Goal: Transaction & Acquisition: Purchase product/service

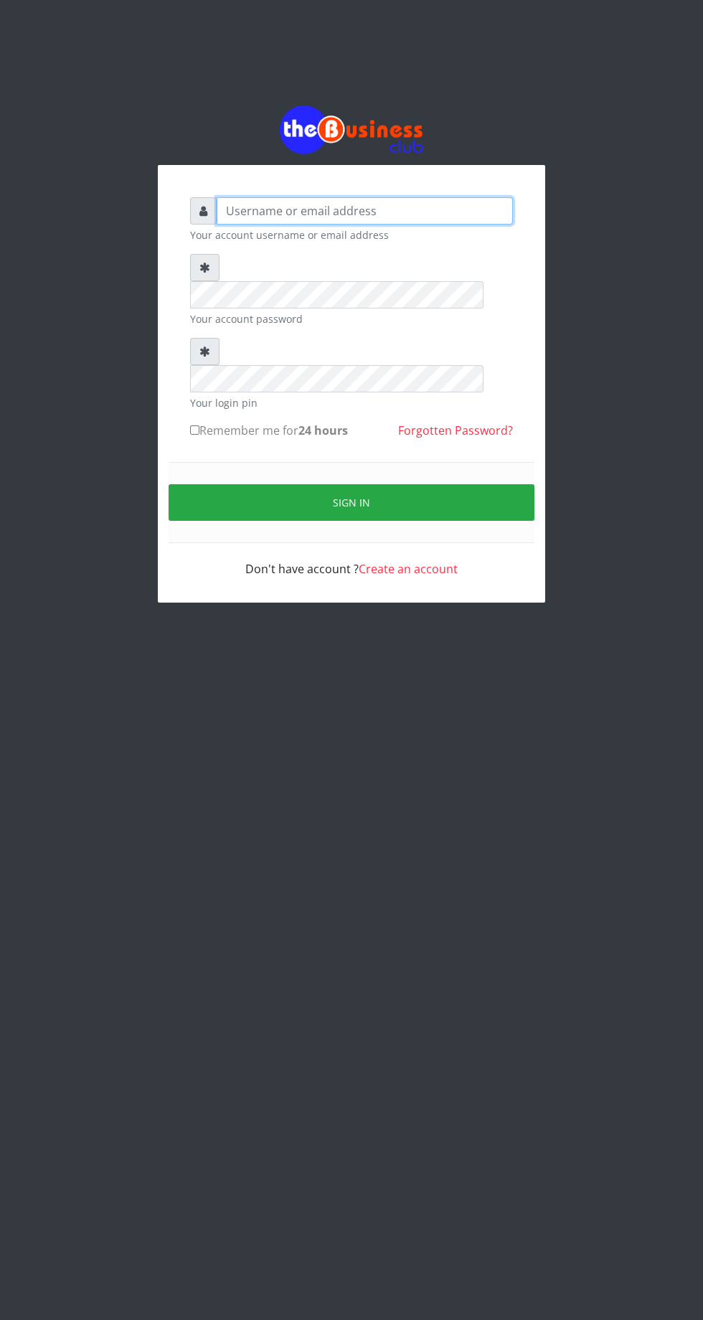
type input "Musluky"
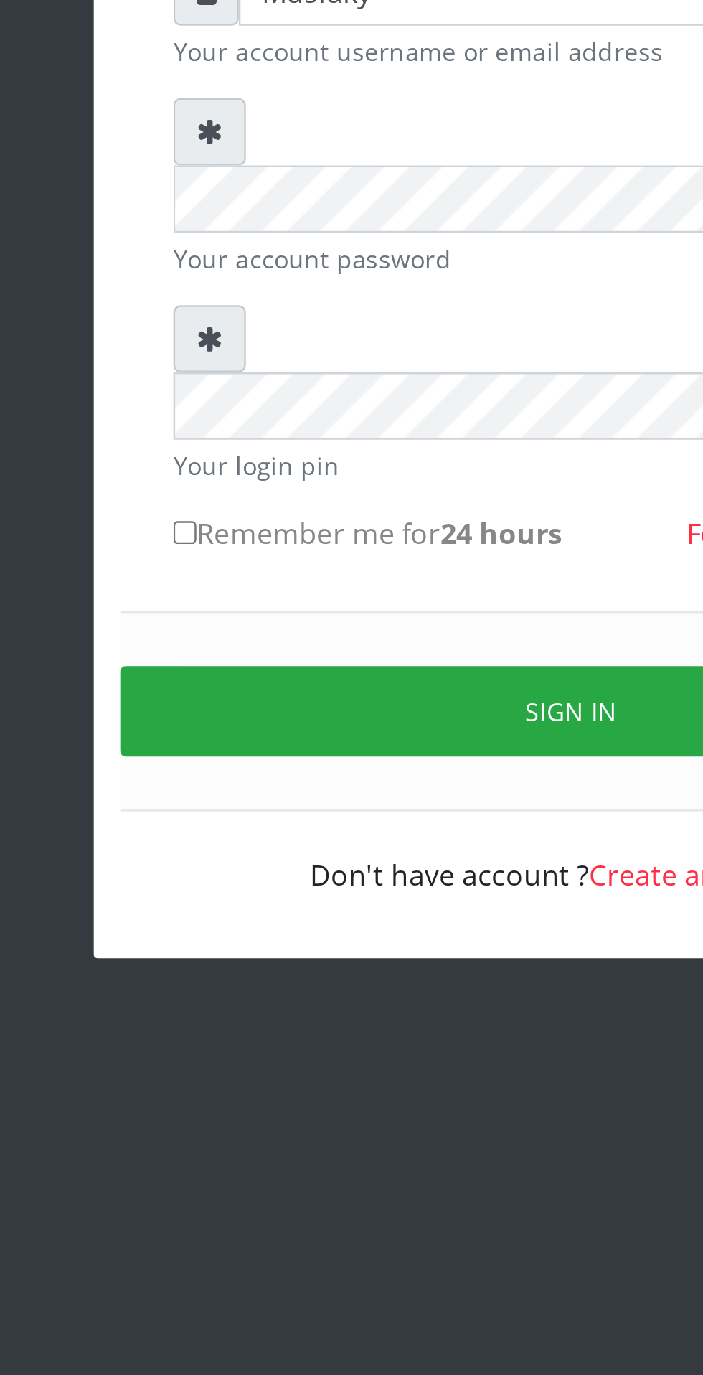
click at [331, 489] on button "Sign in" at bounding box center [352, 507] width 366 height 37
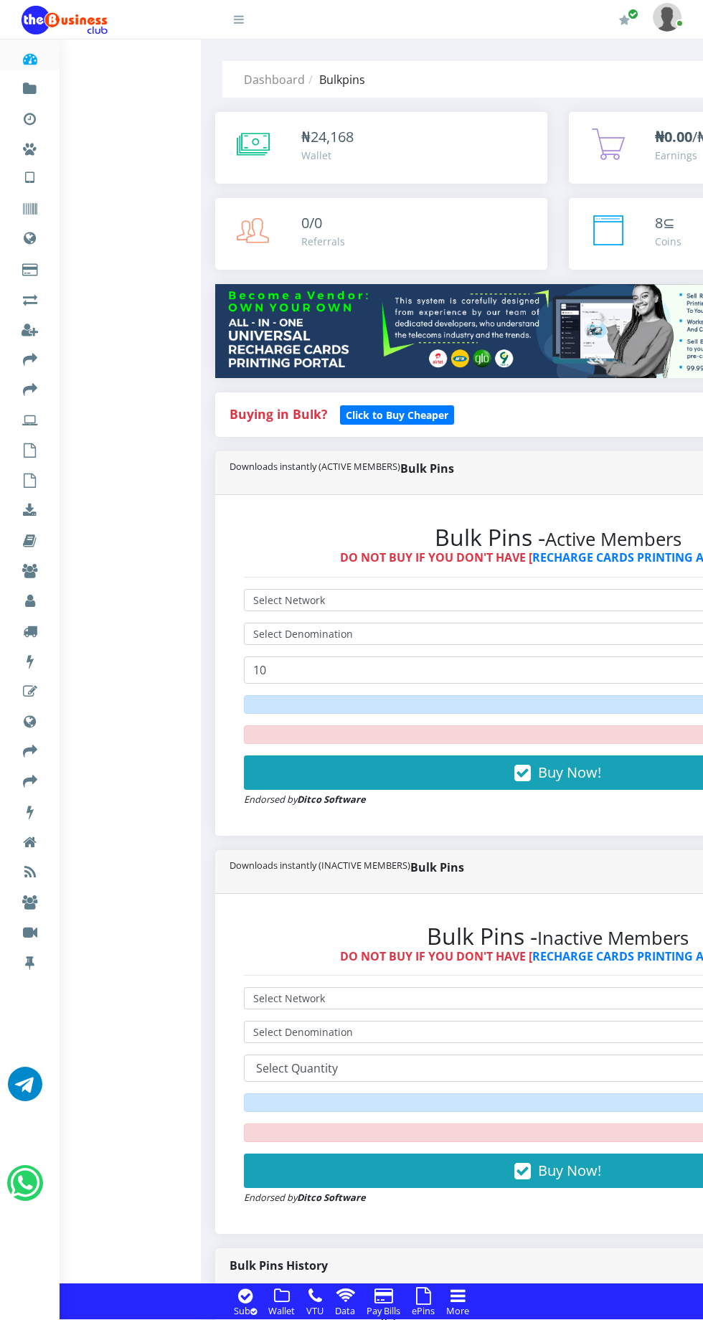
click at [208, 766] on div "Bulk Pins Downloads instantly (ACTIVE MEMBERS) Bulk Pins - Active Members DO NO…" at bounding box center [557, 650] width 707 height 399
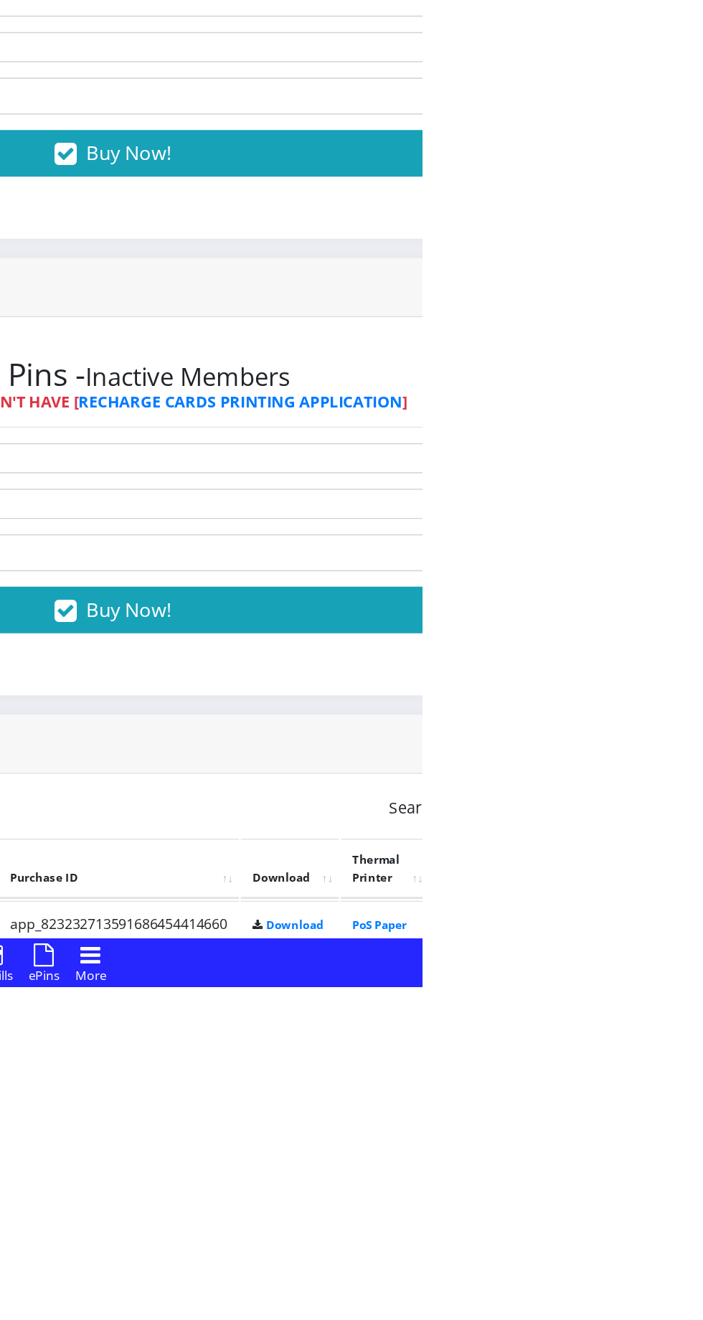
scroll to position [26, 0]
click at [692, 1276] on link "PoS Paper (RawBT)" at bounding box center [672, 1281] width 40 height 27
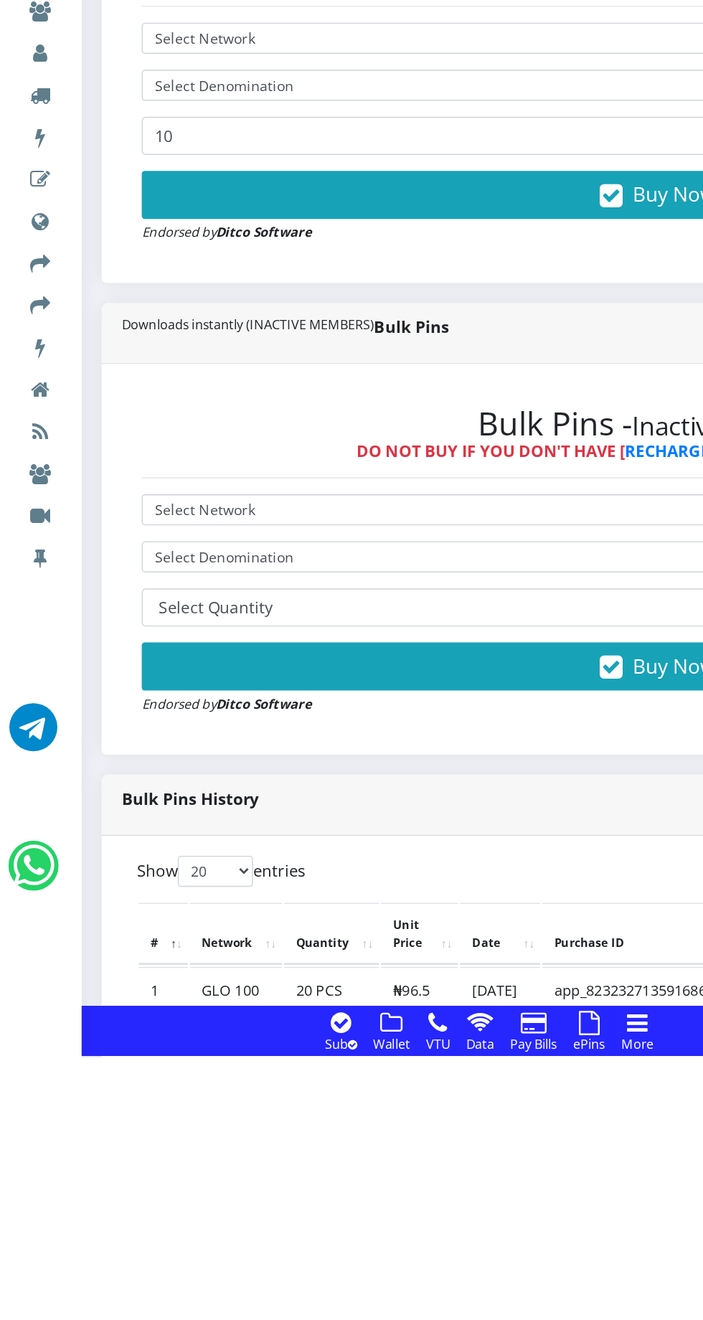
click at [209, 751] on div "Bulk Pins - Inactive Members DO NOT BUY IF YOU DON'T HAVE [ RECHARGE CARDS PRIN…" at bounding box center [474, 625] width 772 height 252
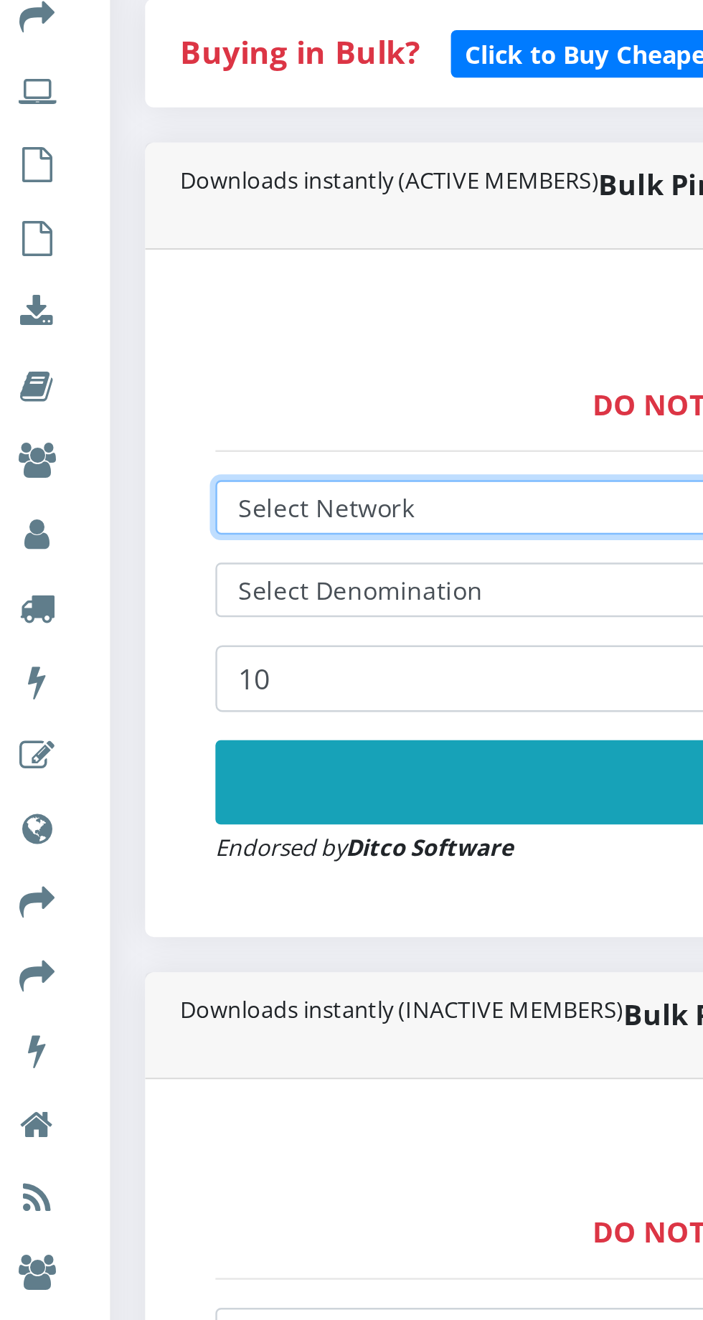
click at [178, 585] on select "Select Network MTN Globacom 9Mobile Airtel" at bounding box center [474, 590] width 743 height 22
select select "MTN"
click at [103, 582] on select "Select Network MTN Globacom 9Mobile Airtel" at bounding box center [474, 590] width 743 height 22
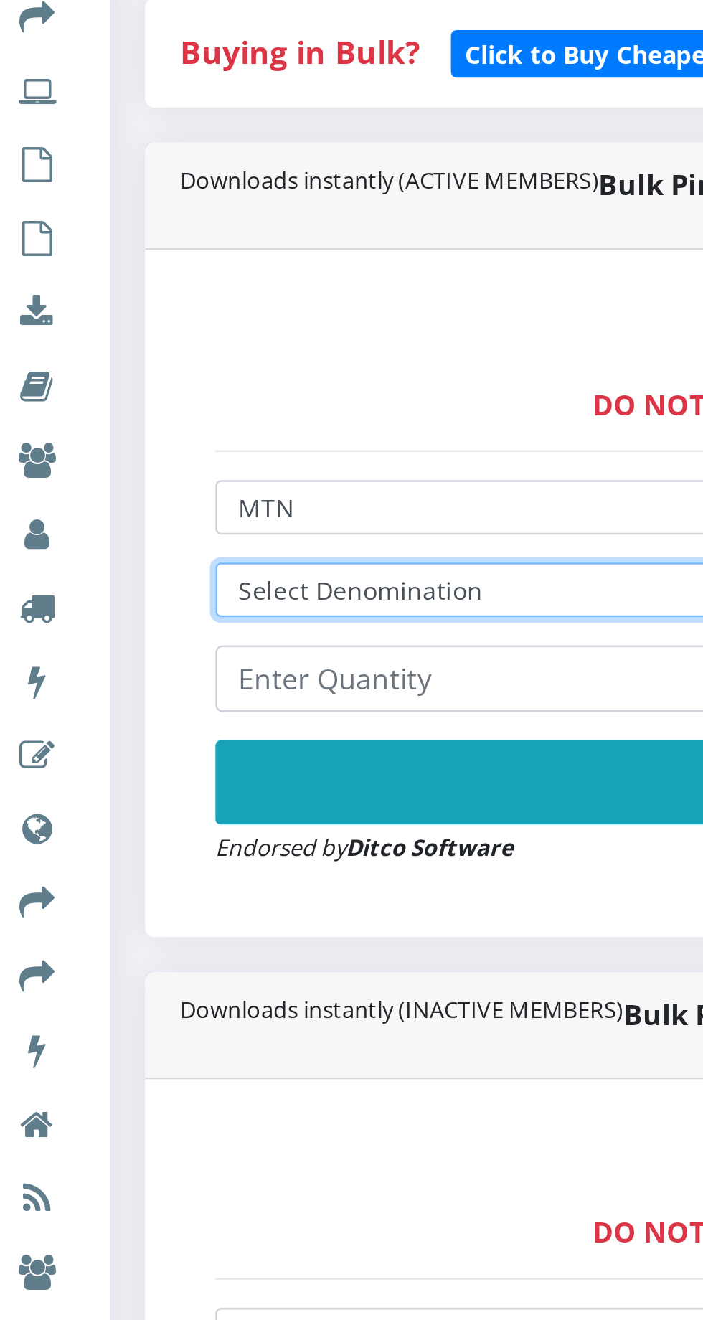
click at [204, 623] on select "Select Denomination MTN NGN100 - ₦96.98 MTN NGN200 - ₦193.96 MTN NGN400 - ₦387.…" at bounding box center [474, 624] width 743 height 22
select select "969.8-1000"
click at [103, 616] on select "Select Denomination MTN NGN100 - ₦96.98 MTN NGN200 - ₦193.96 MTN NGN400 - ₦387.…" at bounding box center [474, 624] width 743 height 22
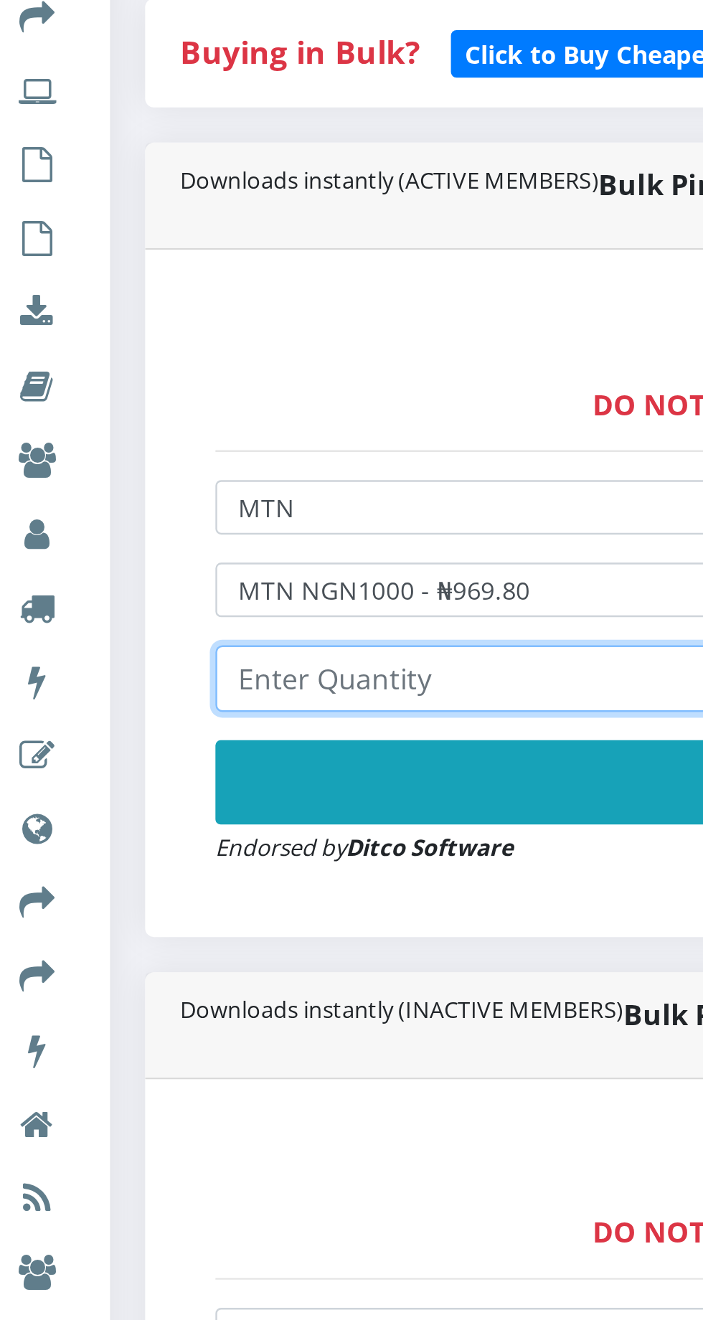
click at [217, 660] on input "number" at bounding box center [474, 659] width 743 height 27
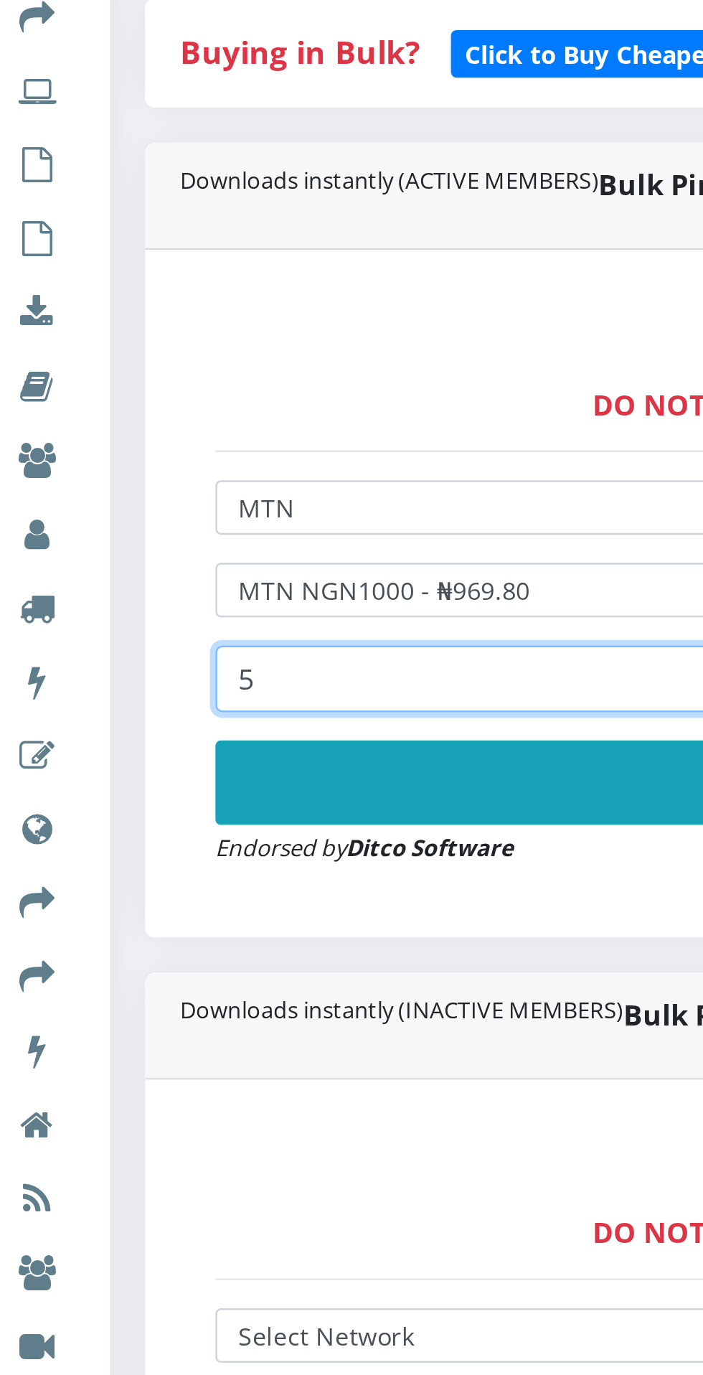
type input "5"
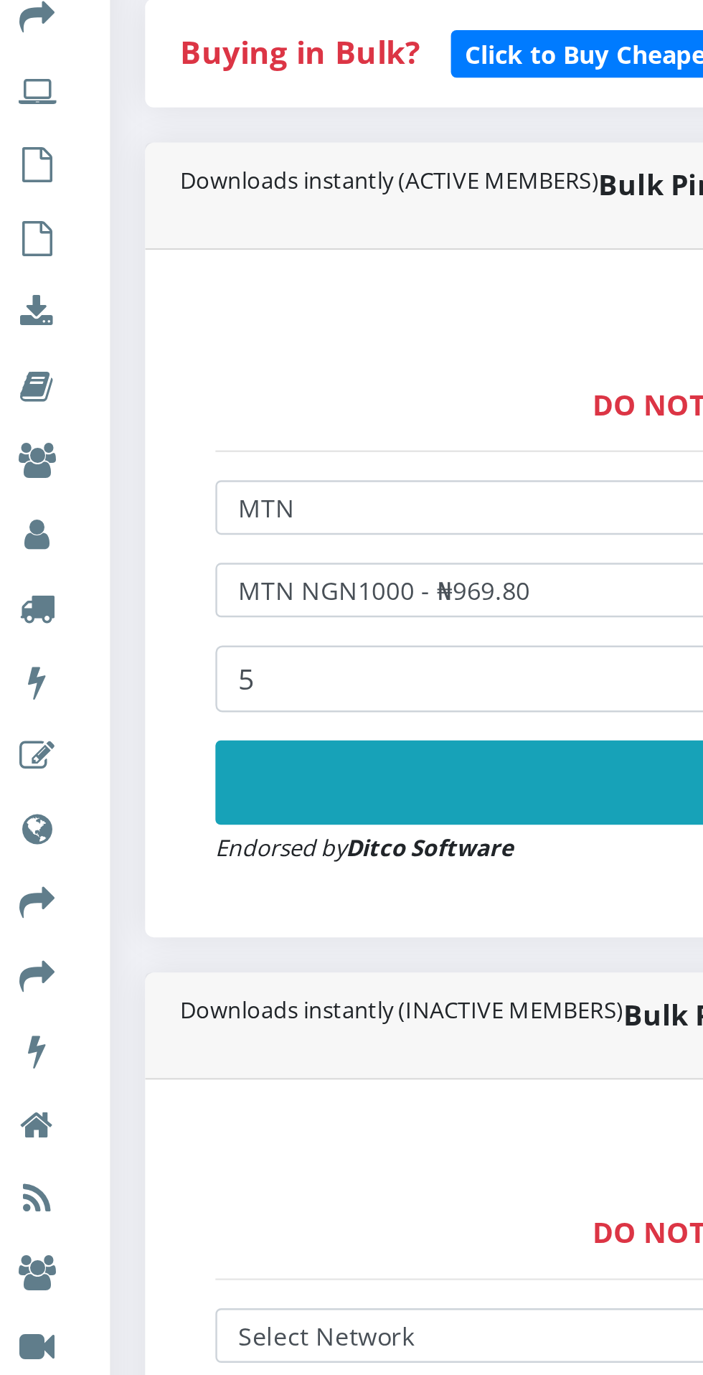
click at [250, 703] on button "Buy Now!" at bounding box center [474, 702] width 743 height 34
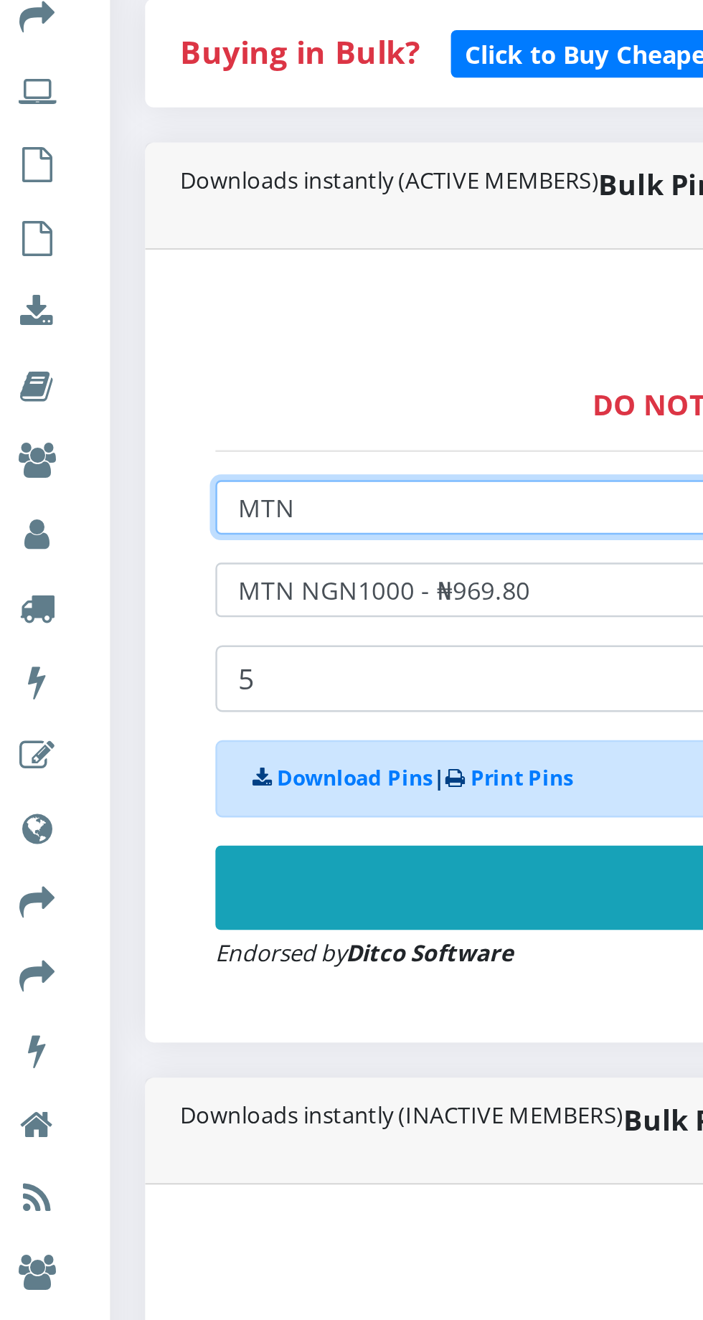
click at [207, 593] on select "Select Network MTN Globacom 9Mobile Airtel" at bounding box center [474, 590] width 743 height 22
select select "Glo"
click at [103, 582] on select "Select Network MTN Globacom 9Mobile Airtel" at bounding box center [474, 590] width 743 height 22
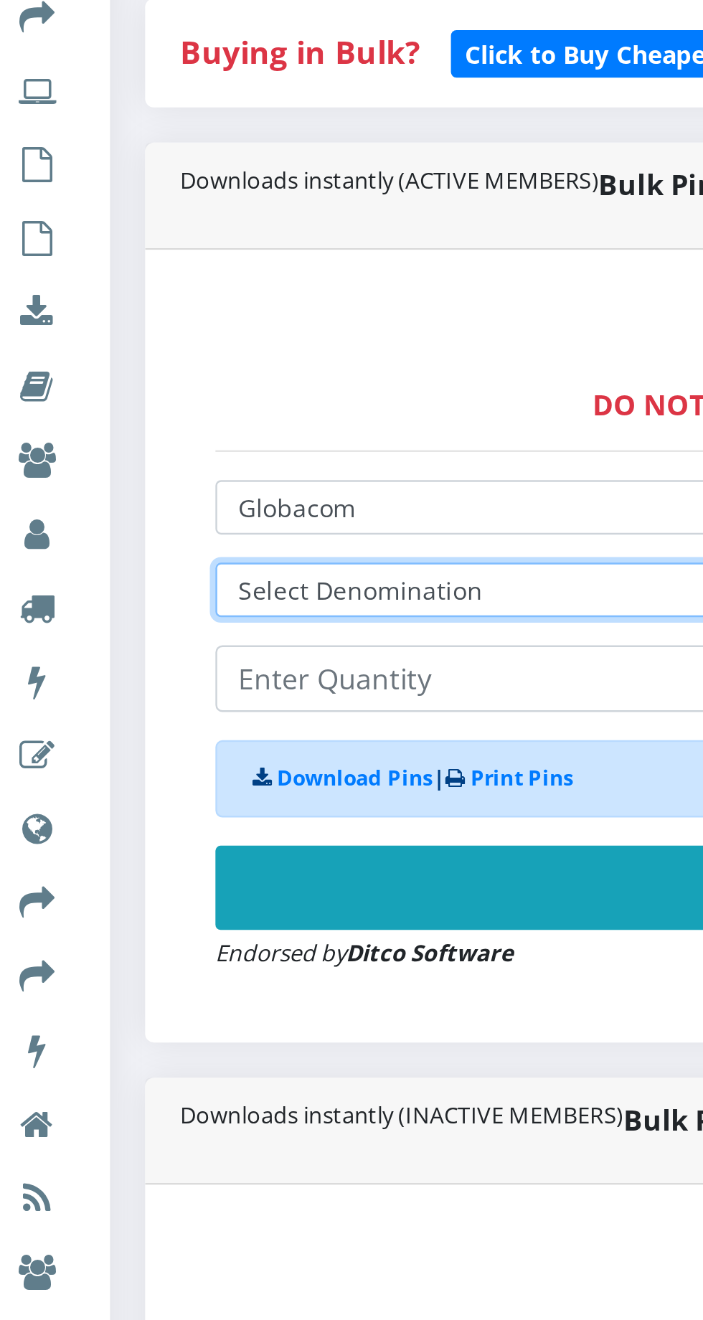
click at [222, 620] on select "Select Denomination Glo NGN100 - ₦96.50 Glo NGN200 - ₦193.00 Glo NGN500 - ₦482.…" at bounding box center [474, 624] width 743 height 22
select select "965-1000"
click at [103, 616] on select "Select Denomination Glo NGN100 - ₦96.50 Glo NGN200 - ₦193.00 Glo NGN500 - ₦482.…" at bounding box center [474, 624] width 743 height 22
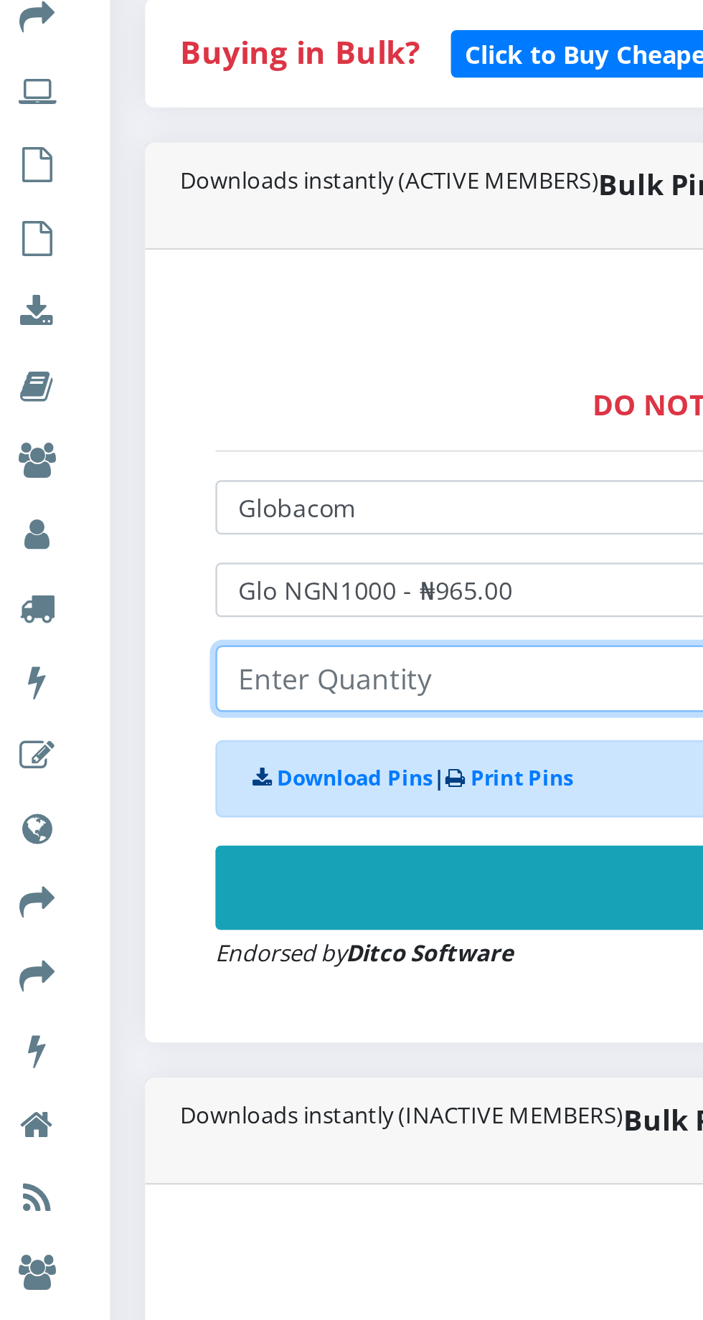
click at [205, 659] on input "number" at bounding box center [474, 659] width 743 height 27
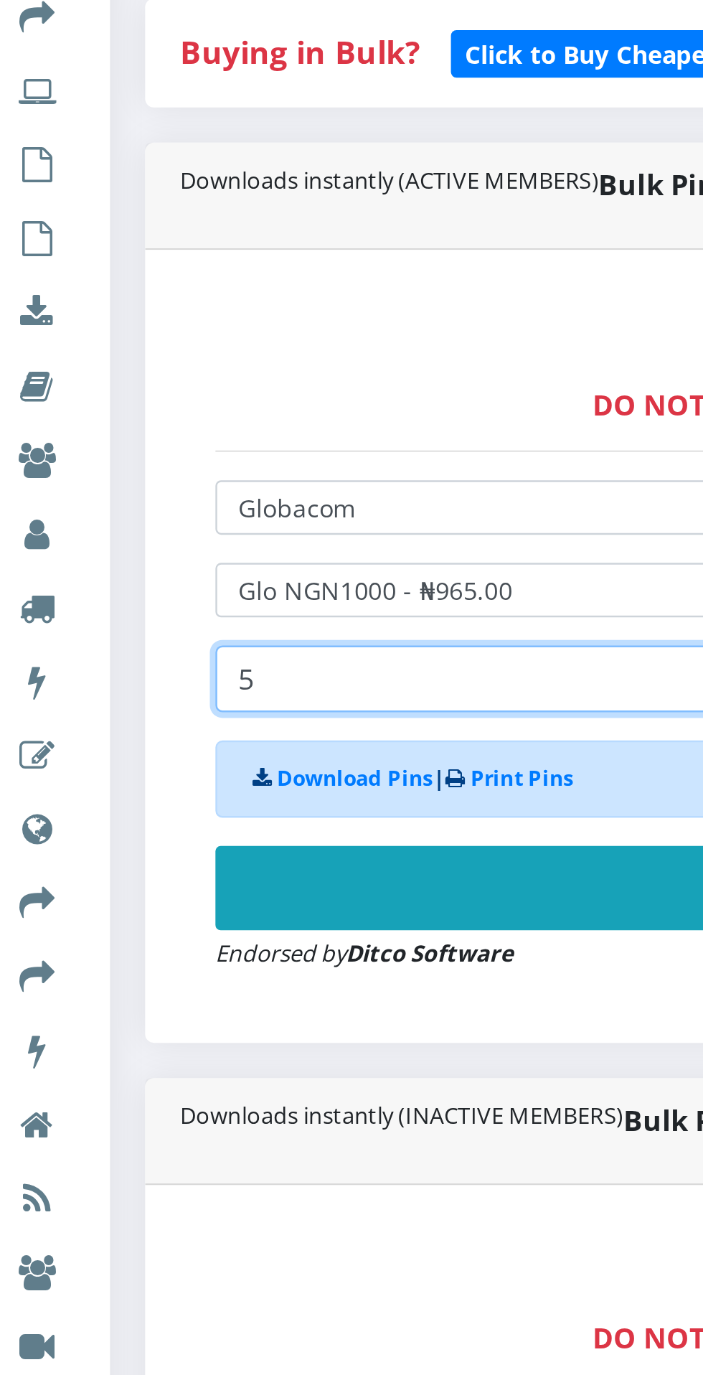
type input "5"
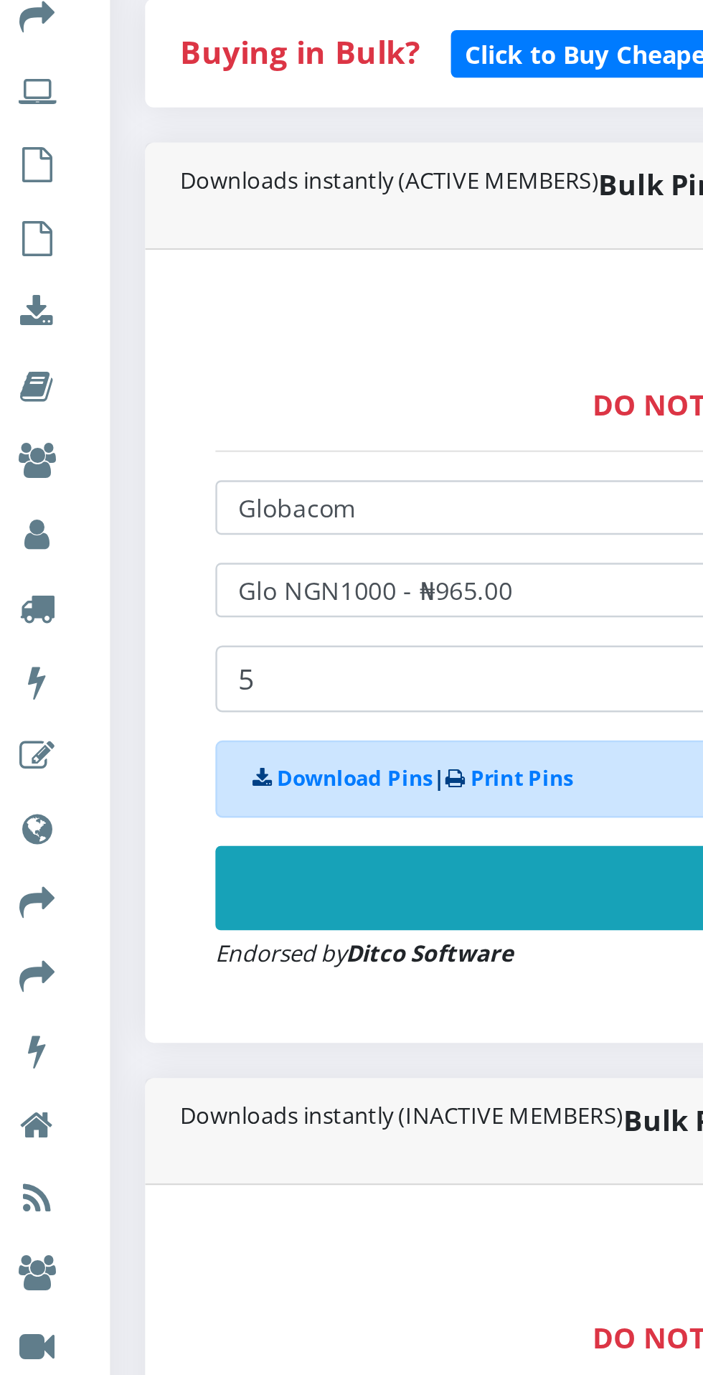
click at [255, 740] on button "Buy Now!" at bounding box center [474, 745] width 743 height 34
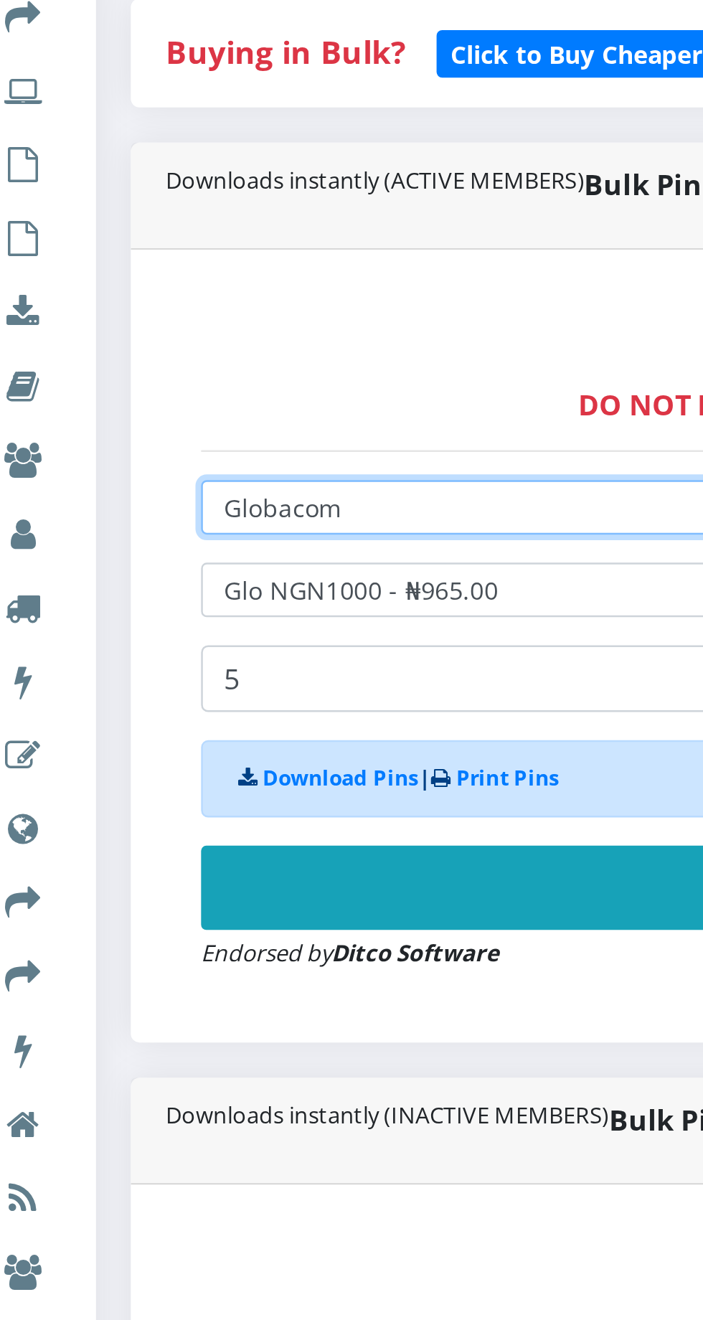
click at [212, 593] on select "Select Network MTN Globacom 9Mobile Airtel" at bounding box center [474, 590] width 743 height 22
select select "Airtel"
click at [103, 582] on select "Select Network MTN Globacom 9Mobile Airtel" at bounding box center [474, 590] width 743 height 22
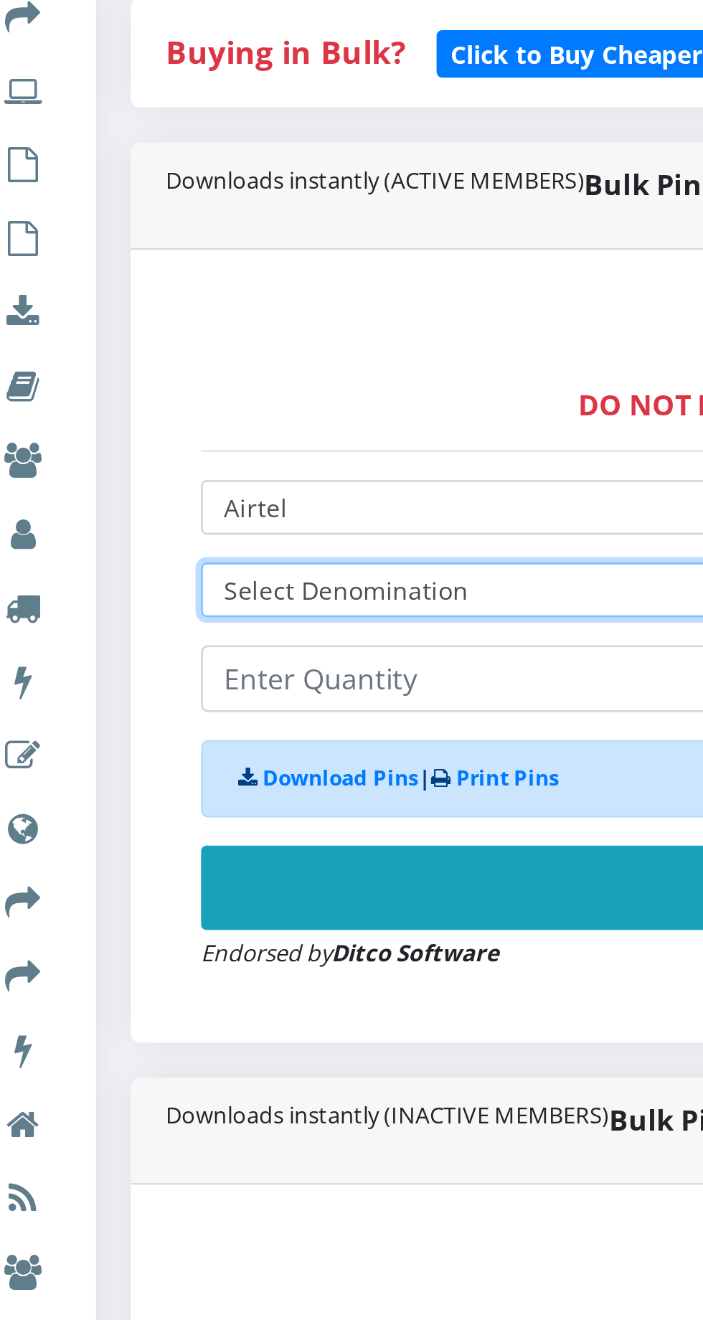
click at [214, 620] on select "Select Denomination Airtel NGN100 - ₦96.37 Airtel NGN200 - ₦192.74 Airtel NGN50…" at bounding box center [474, 624] width 743 height 22
click at [103, 616] on select "Select Denomination Airtel NGN100 - ₦96.37 Airtel NGN200 - ₦192.74 Airtel NGN50…" at bounding box center [474, 624] width 743 height 22
click at [233, 622] on select "Select Denomination Airtel NGN100 - ₦96.37 Airtel NGN200 - ₦192.74 Airtel NGN50…" at bounding box center [474, 624] width 743 height 22
select select "963.7-1000"
click at [103, 616] on select "Select Denomination Airtel NGN100 - ₦96.37 Airtel NGN200 - ₦192.74 Airtel NGN50…" at bounding box center [474, 624] width 743 height 22
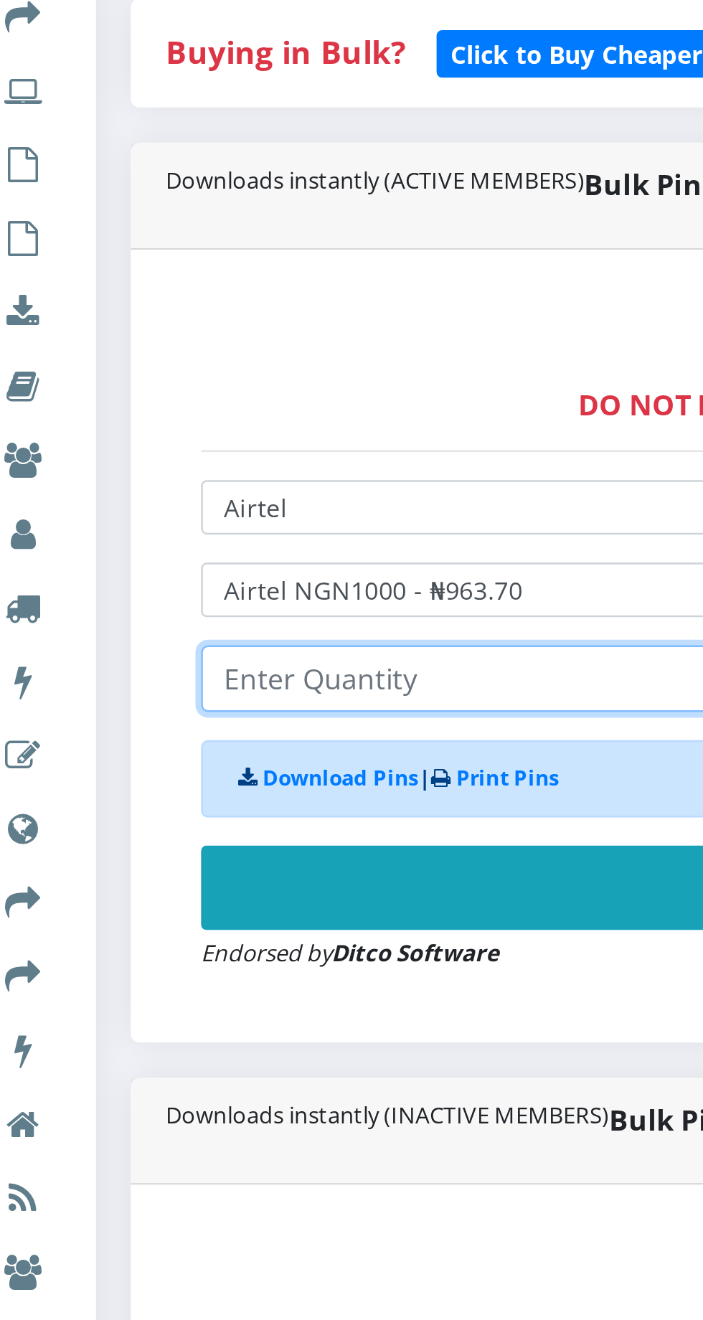
click at [212, 663] on input "number" at bounding box center [474, 659] width 743 height 27
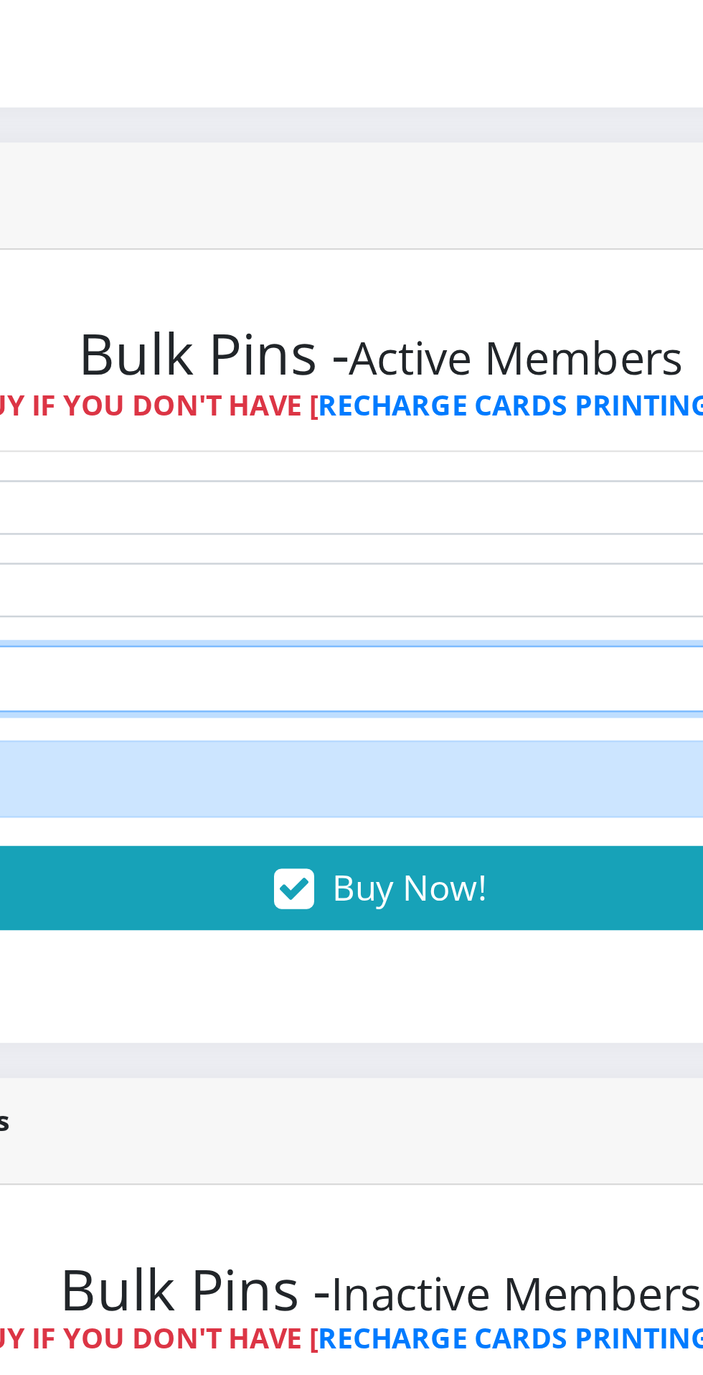
type input "5"
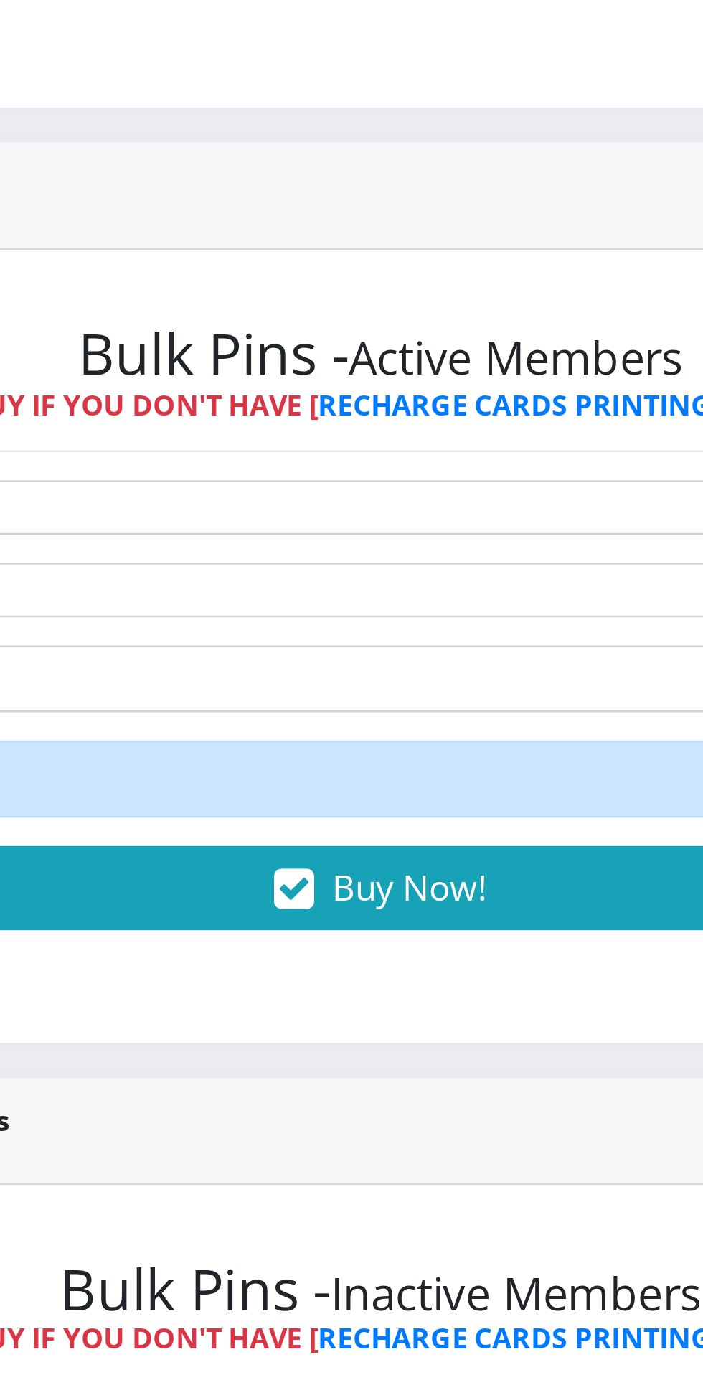
click at [504, 747] on span "Buy Now!" at bounding box center [486, 744] width 63 height 19
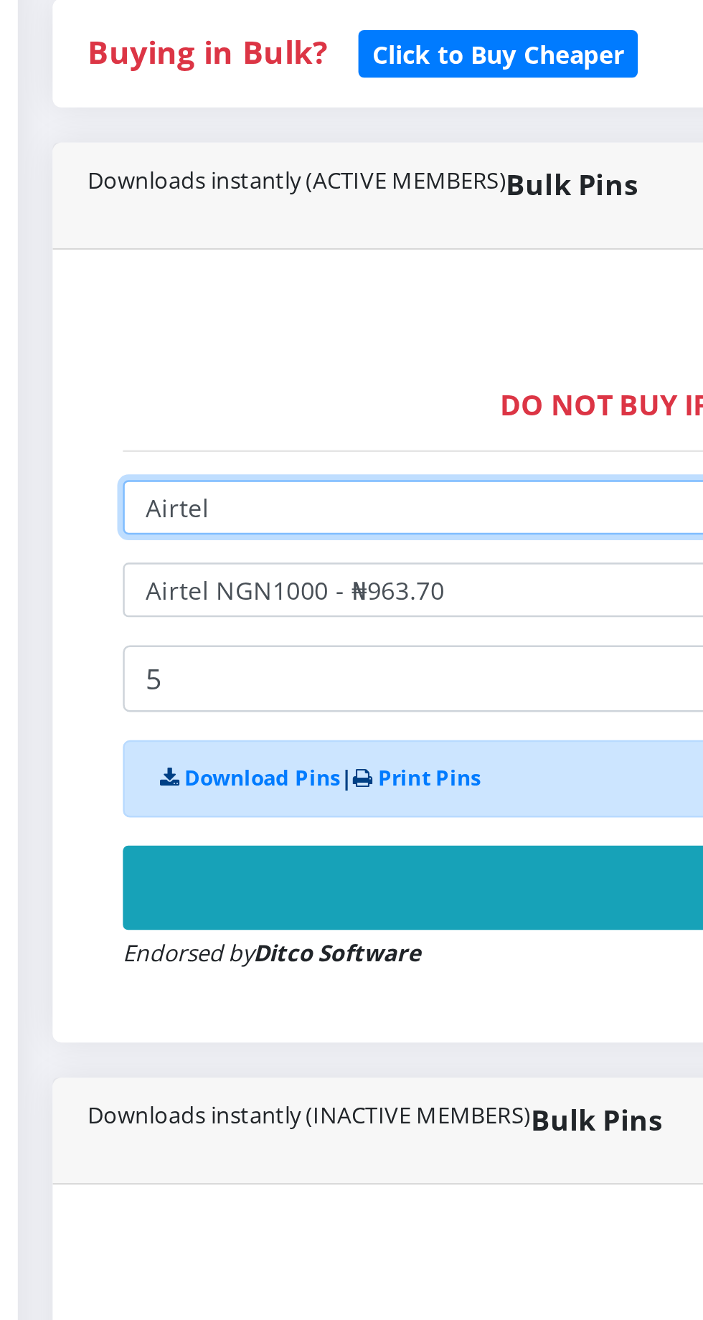
click at [187, 586] on select "Select Network MTN Globacom 9Mobile Airtel" at bounding box center [474, 590] width 743 height 22
select select "Glo"
click at [103, 582] on select "Select Network MTN Globacom 9Mobile Airtel" at bounding box center [474, 590] width 743 height 22
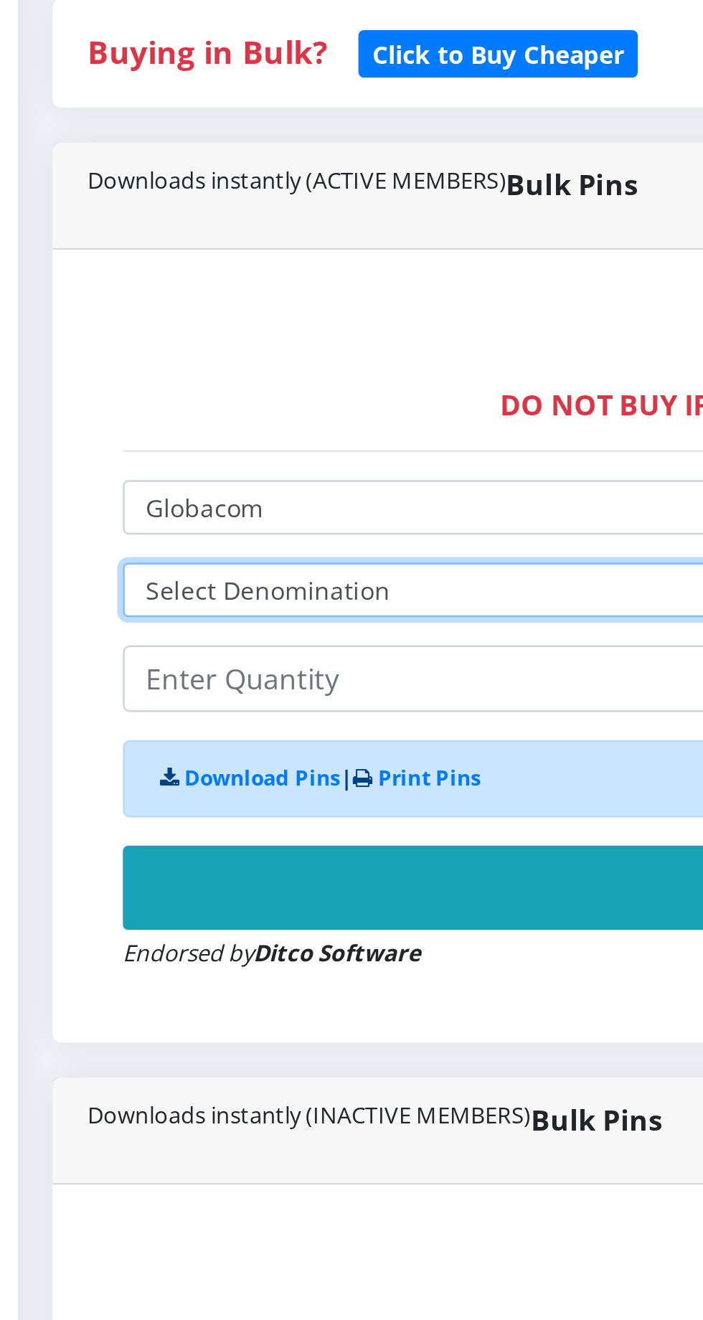
click at [227, 619] on select "Select Denomination Glo NGN100 - ₦96.50 Glo NGN200 - ₦193.00 Glo NGN500 - ₦482.…" at bounding box center [474, 624] width 743 height 22
select select "96.5-100"
click at [103, 616] on select "Select Denomination Glo NGN100 - ₦96.50 Glo NGN200 - ₦193.00 Glo NGN500 - ₦482.…" at bounding box center [474, 624] width 743 height 22
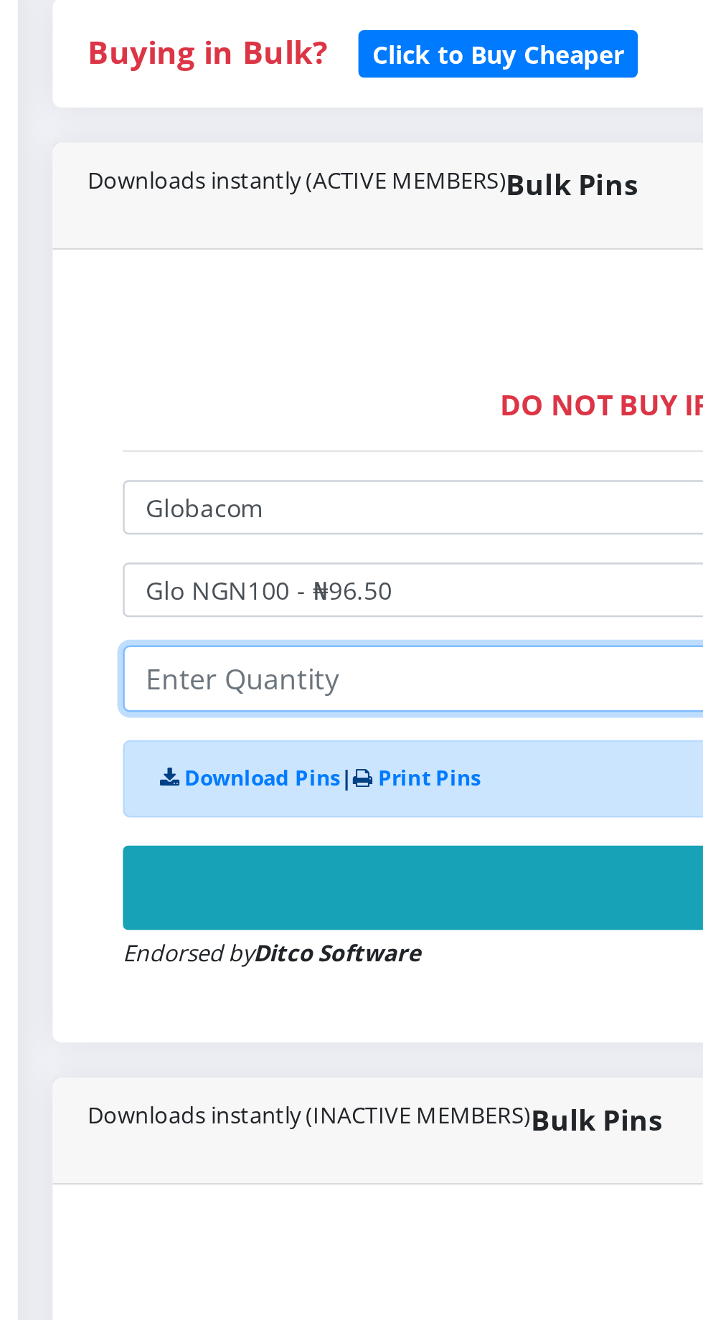
click at [220, 658] on input "number" at bounding box center [474, 659] width 743 height 27
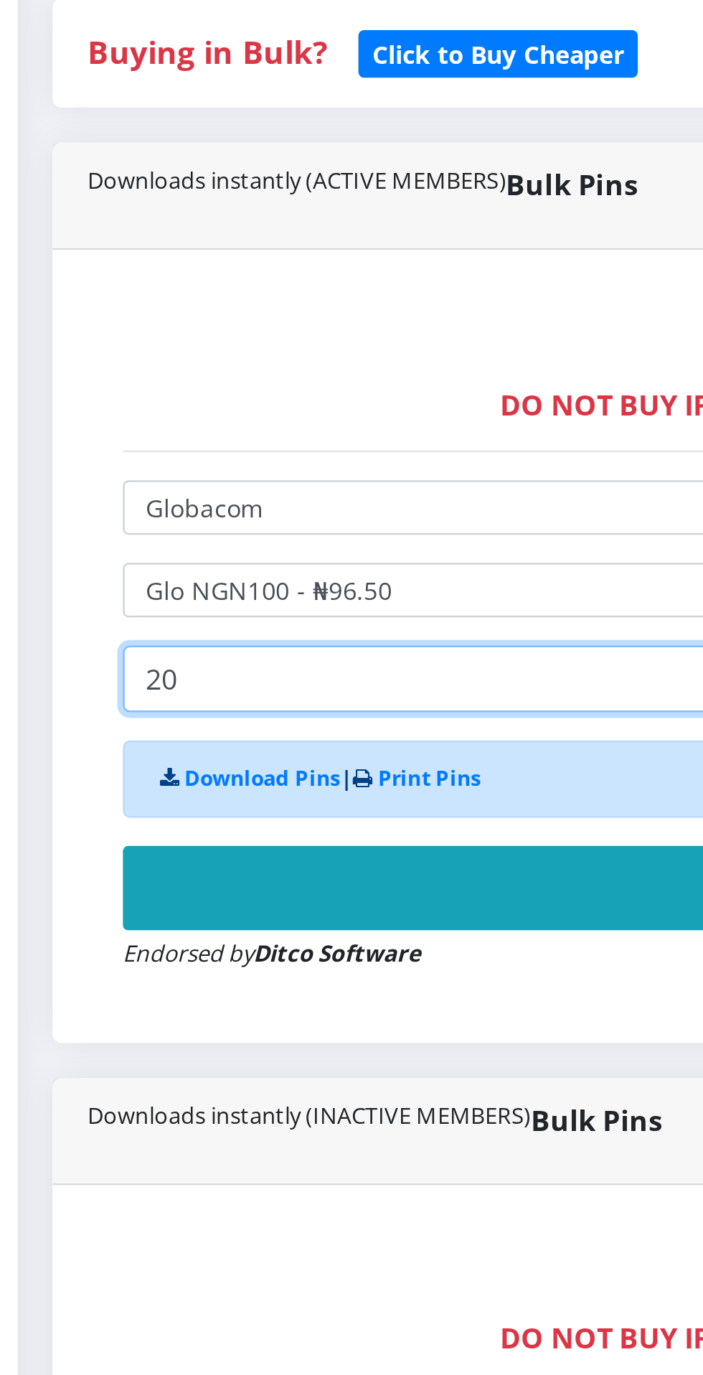
type input "20"
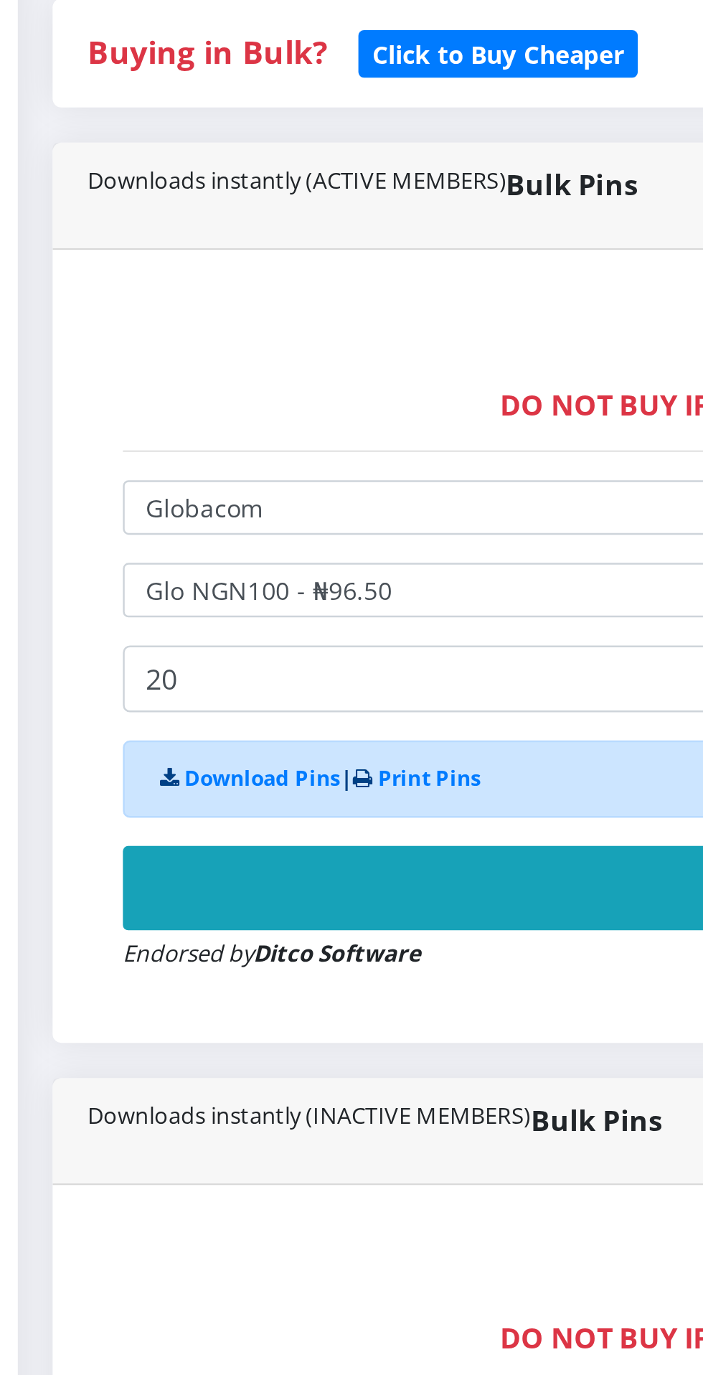
click at [287, 744] on button "Buy Now!" at bounding box center [474, 745] width 743 height 34
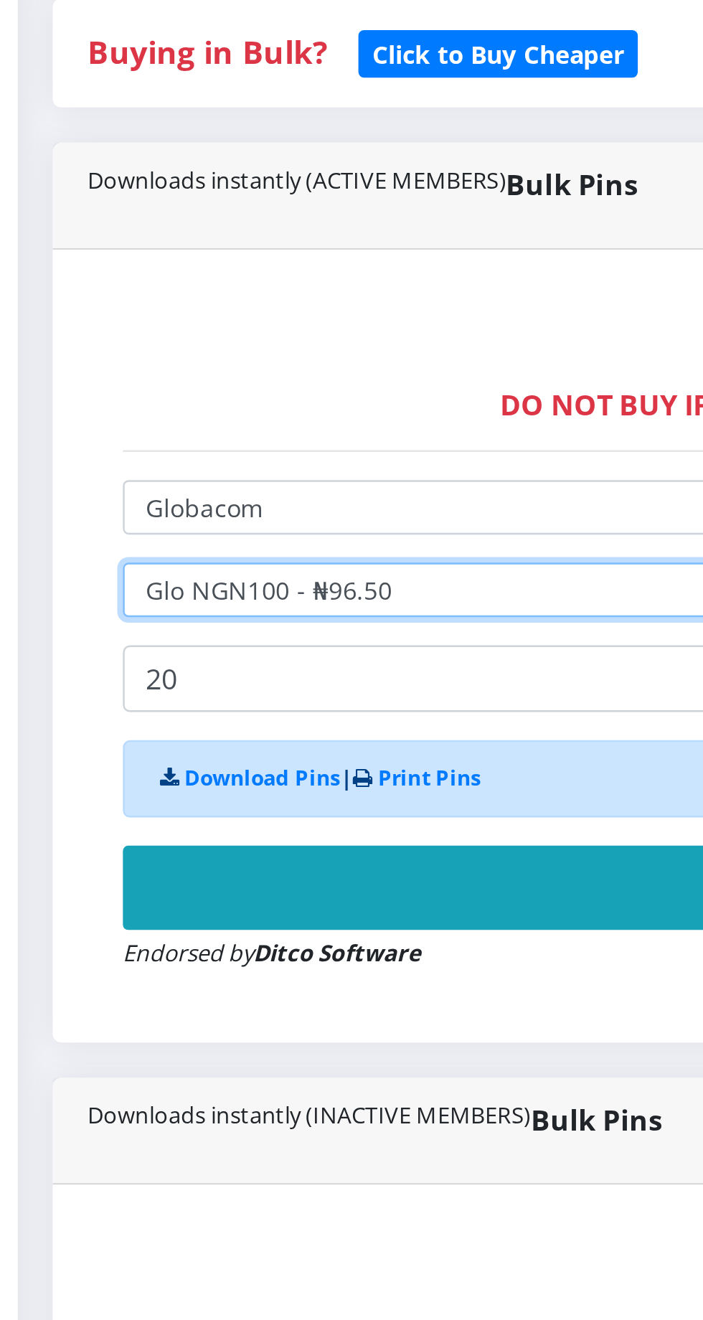
click at [243, 622] on select "Select Denomination Glo NGN100 - ₦96.50 Glo NGN200 - ₦193.00 Glo NGN500 - ₦482.…" at bounding box center [474, 624] width 743 height 22
select select "193-200"
click at [103, 616] on select "Select Denomination Glo NGN100 - ₦96.50 Glo NGN200 - ₦193.00 Glo NGN500 - ₦482.…" at bounding box center [474, 624] width 743 height 22
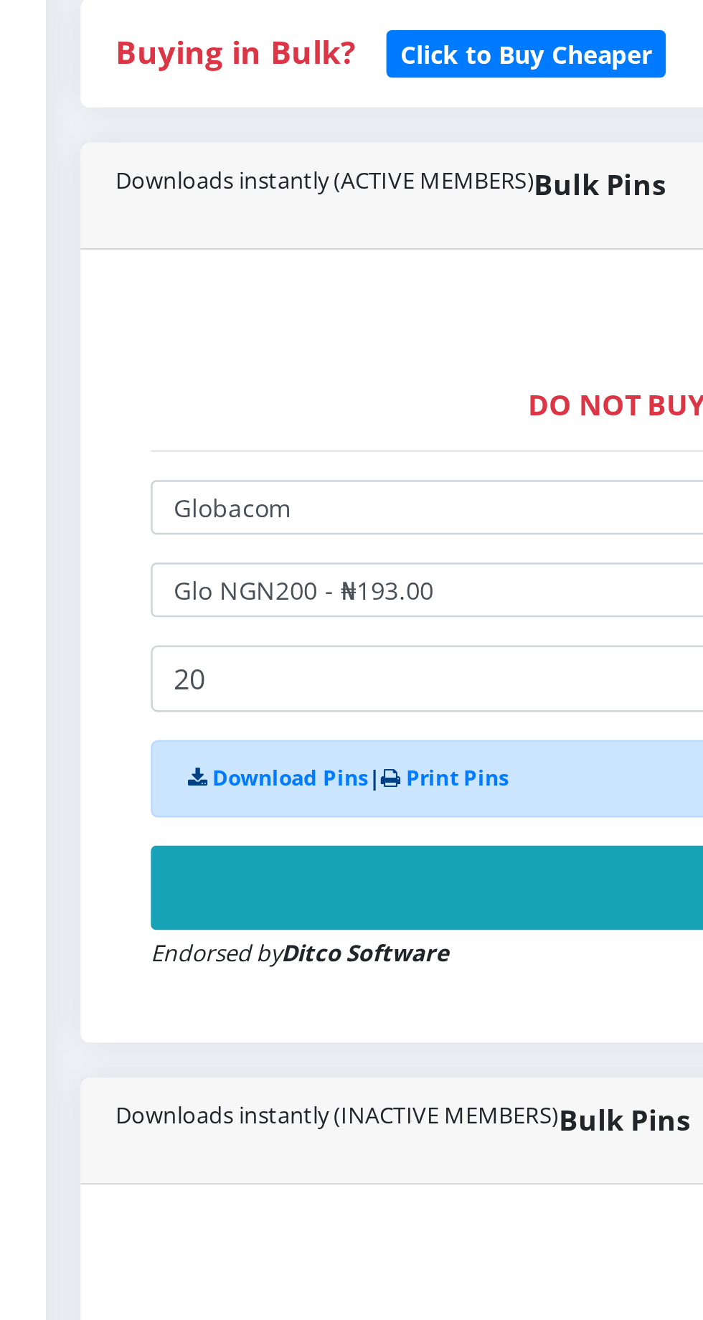
click at [253, 747] on button "Buy Now!" at bounding box center [474, 745] width 743 height 34
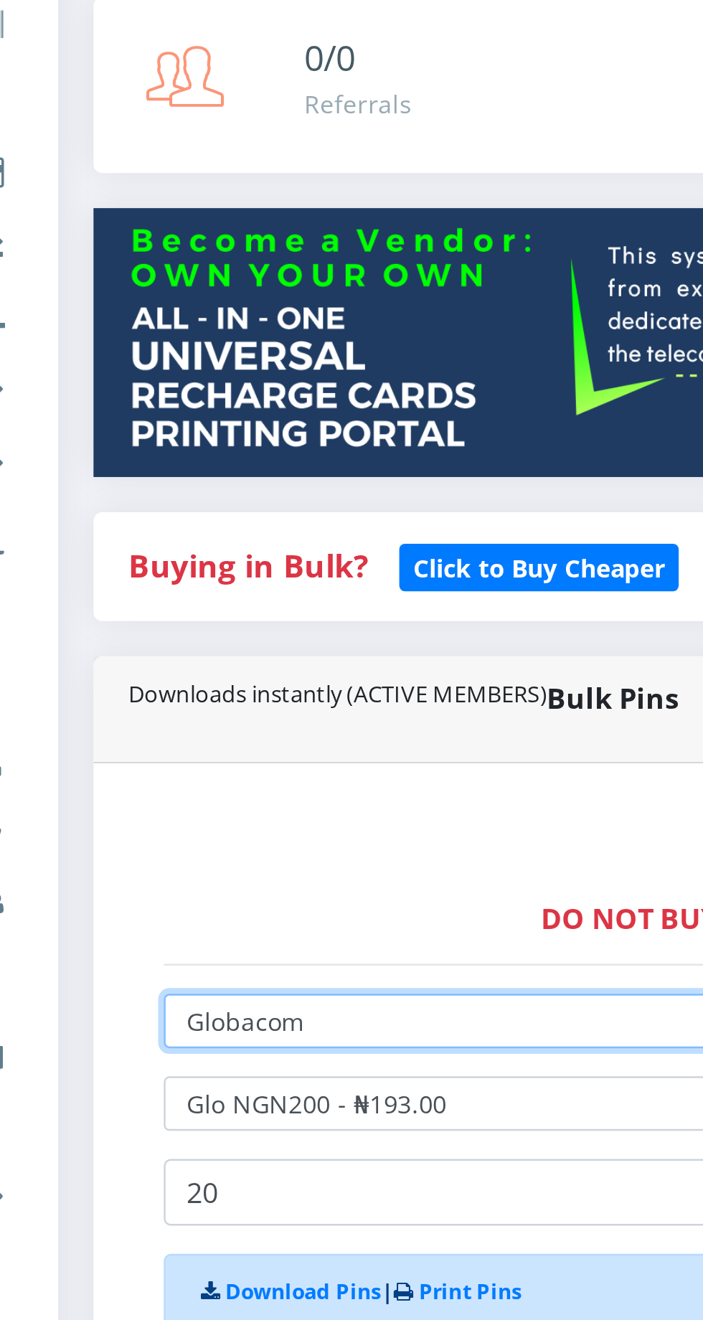
click at [220, 623] on select "Select Network MTN Globacom 9Mobile Airtel" at bounding box center [474, 616] width 743 height 22
click at [103, 608] on select "Select Network MTN Globacom 9Mobile Airtel" at bounding box center [474, 616] width 743 height 22
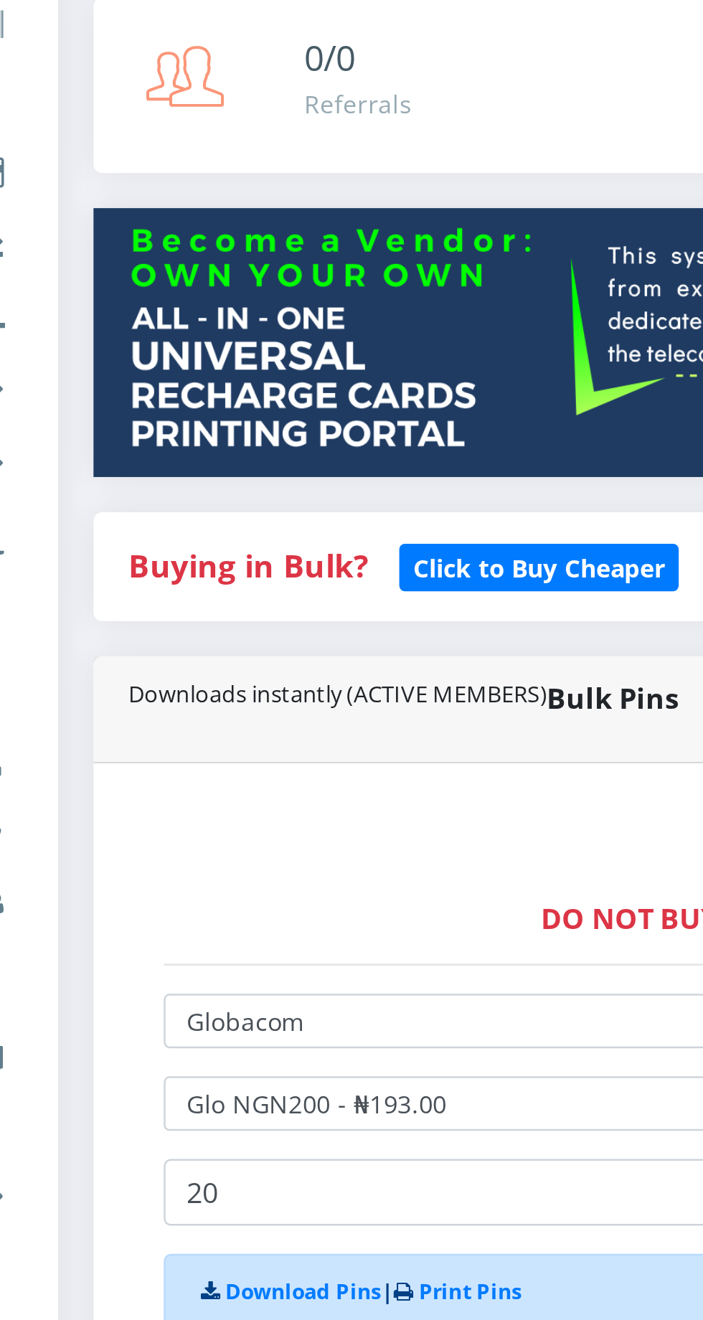
click at [290, 780] on button "Buy Now!" at bounding box center [474, 771] width 743 height 34
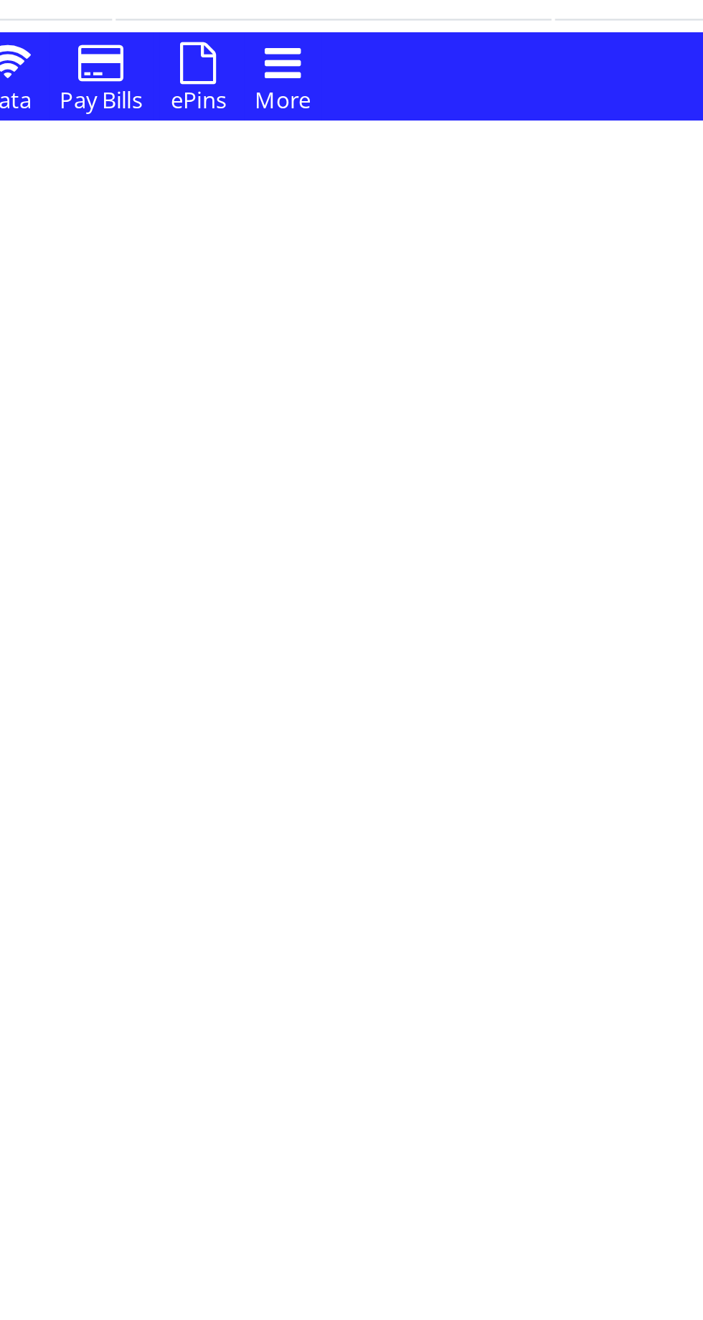
scroll to position [240, 0]
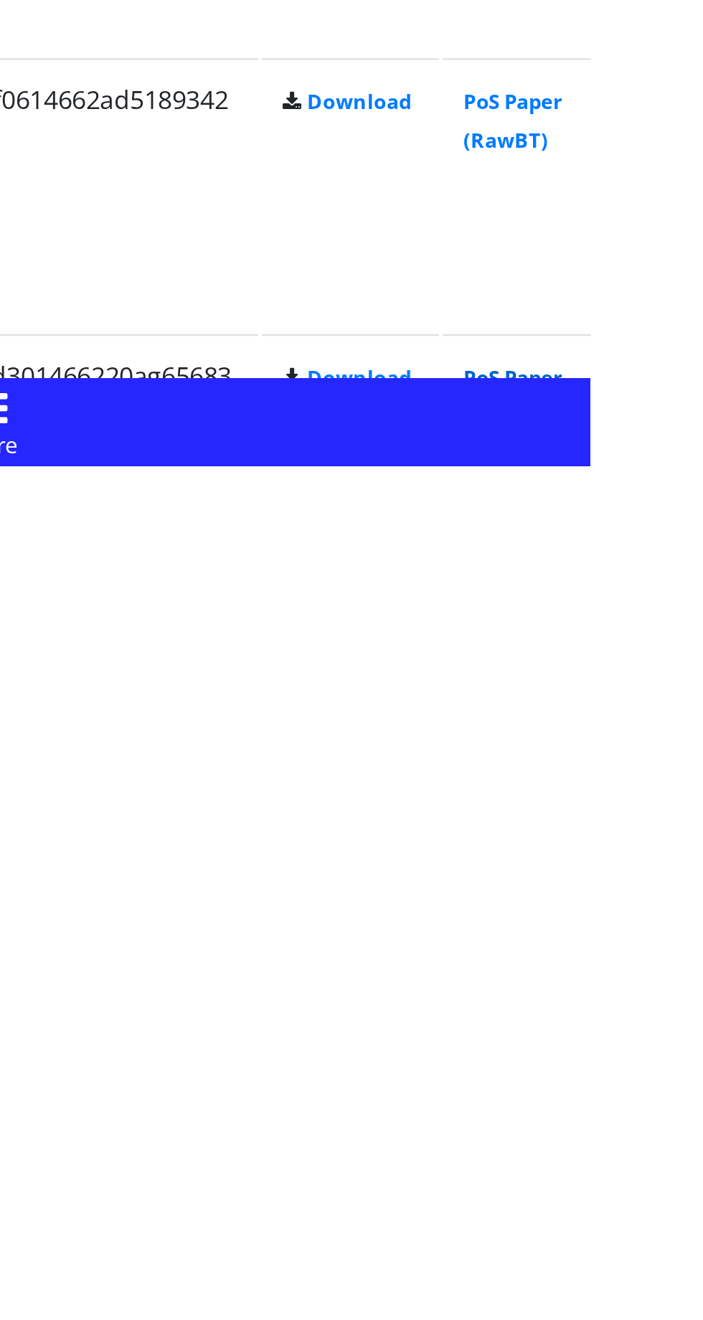
click at [692, 1300] on link "PoS Paper (RawBT)" at bounding box center [672, 1291] width 40 height 27
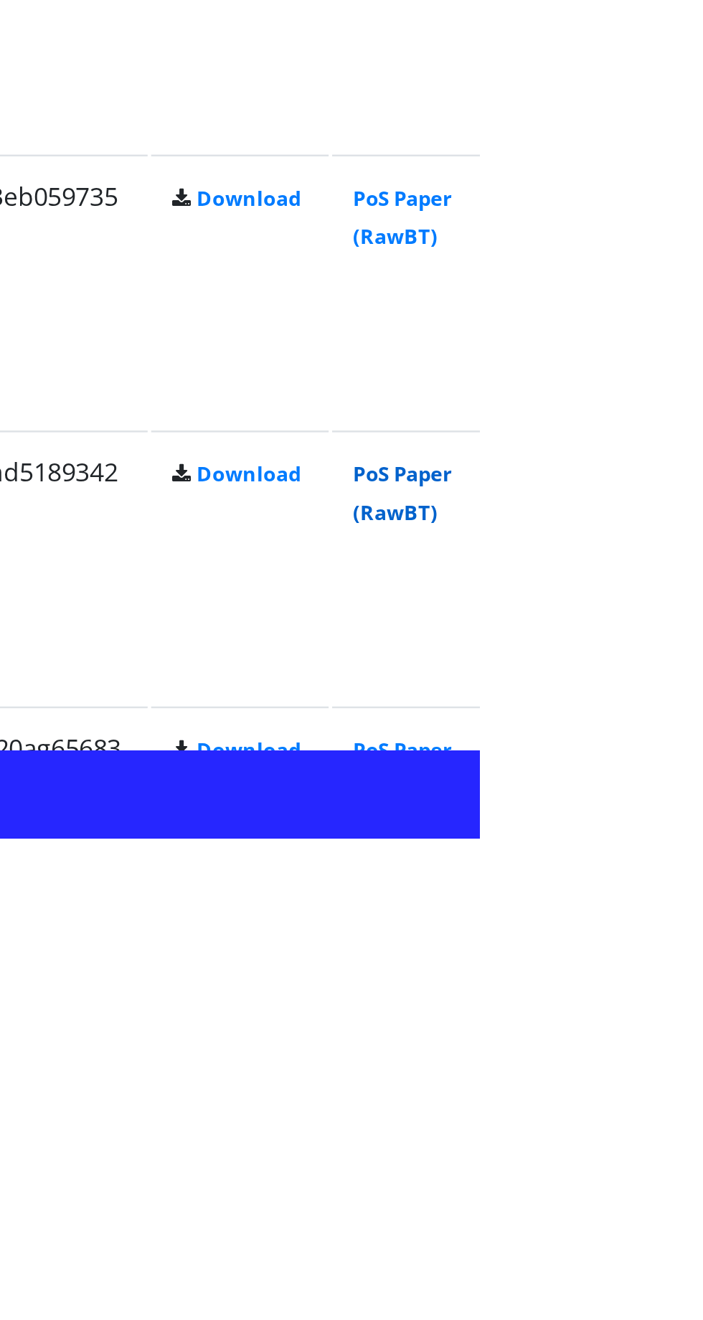
click at [692, 1179] on link "PoS Paper (RawBT)" at bounding box center [672, 1178] width 40 height 27
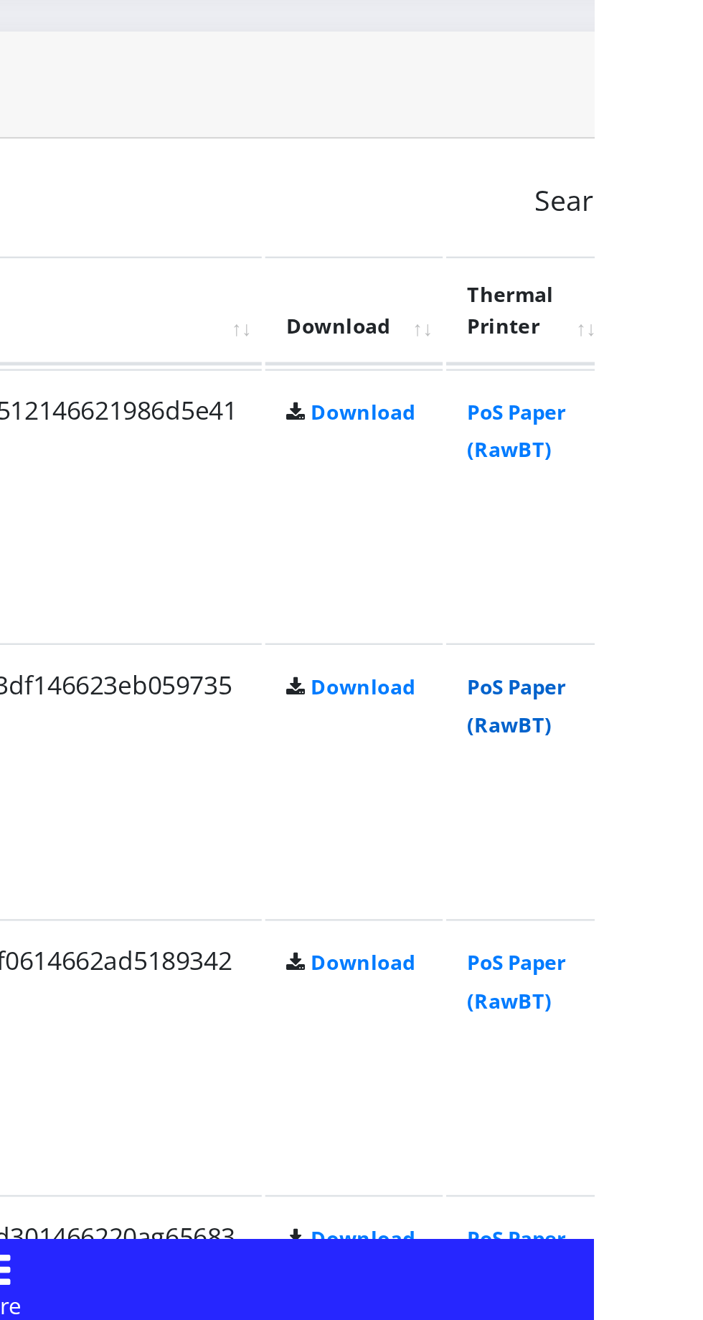
click at [692, 1061] on link "PoS Paper (RawBT)" at bounding box center [672, 1066] width 40 height 27
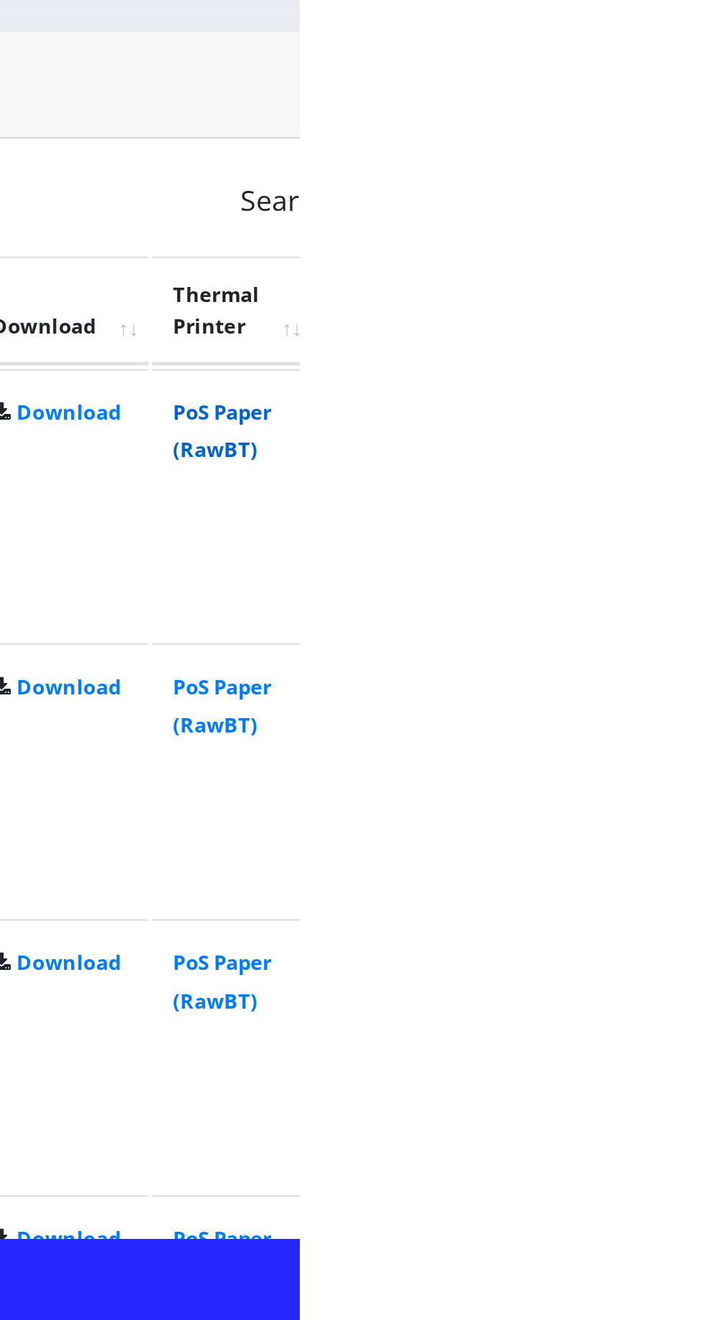
click at [692, 949] on link "PoS Paper (RawBT)" at bounding box center [672, 954] width 40 height 27
